Goal: Information Seeking & Learning: Learn about a topic

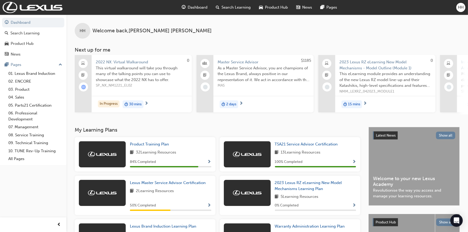
click at [150, 143] on div "Product Training Plan 32 Learning Resources 84 % Completed" at bounding box center [145, 154] width 141 height 34
click at [150, 145] on span "Product Training Plan" at bounding box center [149, 144] width 39 height 5
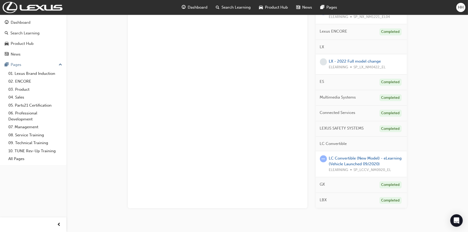
scroll to position [232, 0]
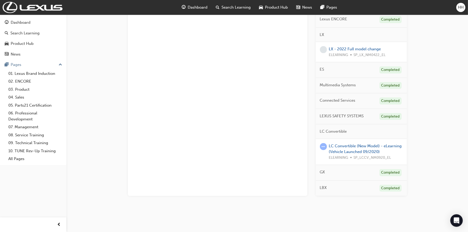
click at [355, 172] on div "GX Completed" at bounding box center [361, 173] width 91 height 16
click at [323, 171] on span "GX" at bounding box center [322, 172] width 5 height 6
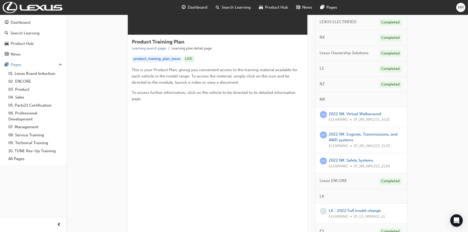
scroll to position [0, 0]
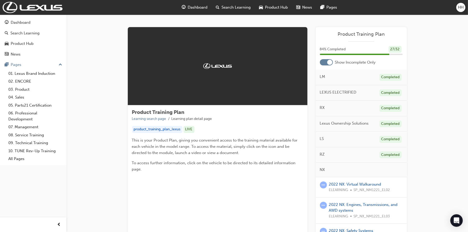
click at [321, 63] on div at bounding box center [326, 62] width 13 height 6
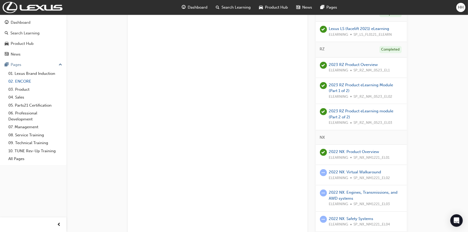
scroll to position [365, 0]
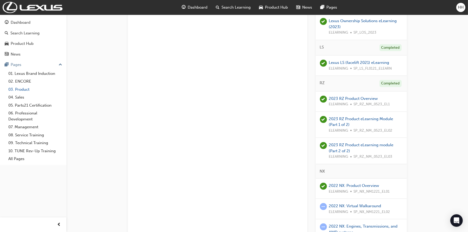
click at [28, 92] on link "03. Product" at bounding box center [35, 89] width 58 height 8
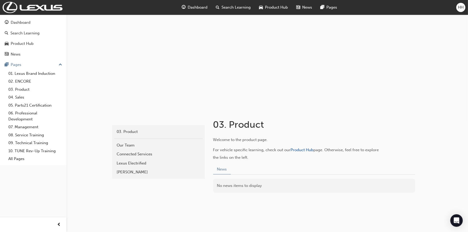
scroll to position [17, 0]
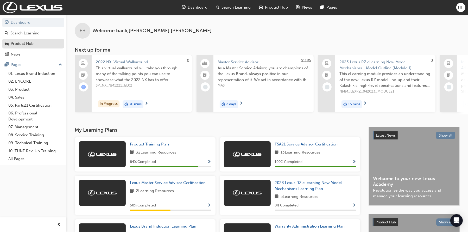
click at [24, 46] on div "Product Hub" at bounding box center [22, 44] width 23 height 6
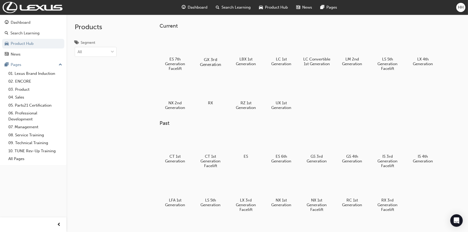
click at [211, 49] on div at bounding box center [210, 44] width 29 height 21
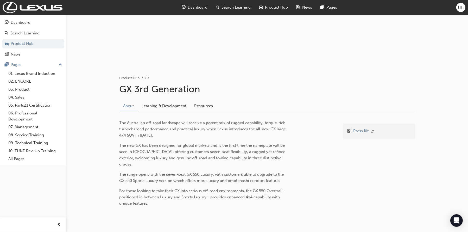
scroll to position [61, 0]
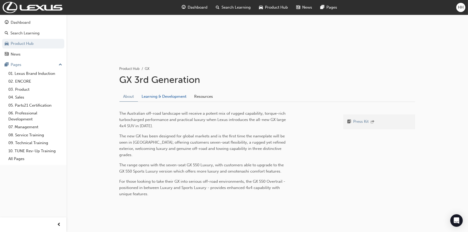
click at [173, 97] on link "Learning & Development" at bounding box center [164, 96] width 53 height 10
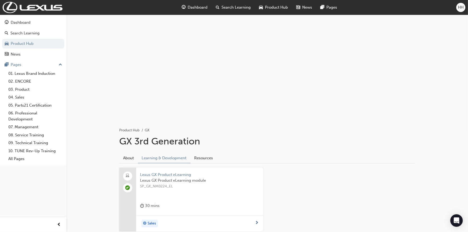
scroll to position [37, 0]
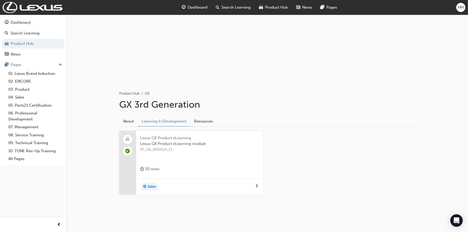
click at [127, 151] on span "learningRecordVerb_PASS-icon" at bounding box center [127, 150] width 5 height 5
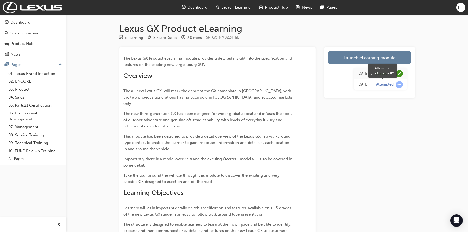
click at [399, 84] on span "learningRecordVerb_ATTEMPT-icon" at bounding box center [399, 84] width 7 height 7
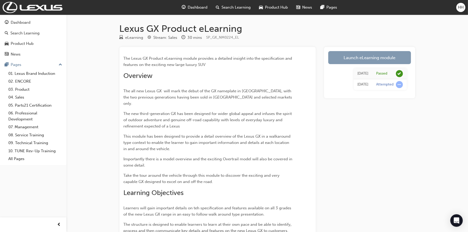
click at [391, 59] on link "Launch eLearning module" at bounding box center [369, 57] width 83 height 13
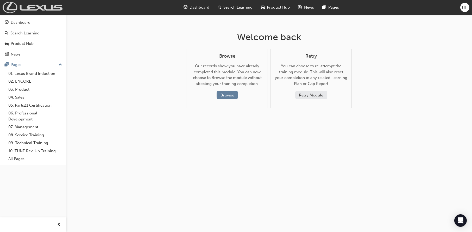
click at [13, 9] on img at bounding box center [33, 7] width 60 height 11
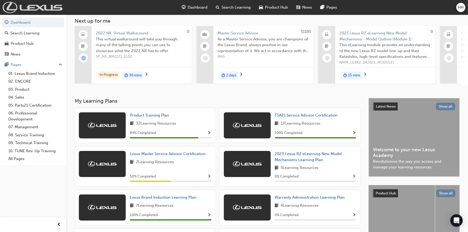
scroll to position [52, 0]
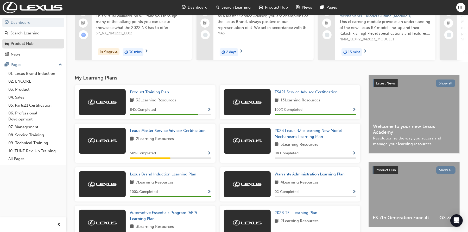
click at [33, 41] on div "Product Hub" at bounding box center [22, 44] width 23 height 6
